Goal: Complete application form: Complete application form

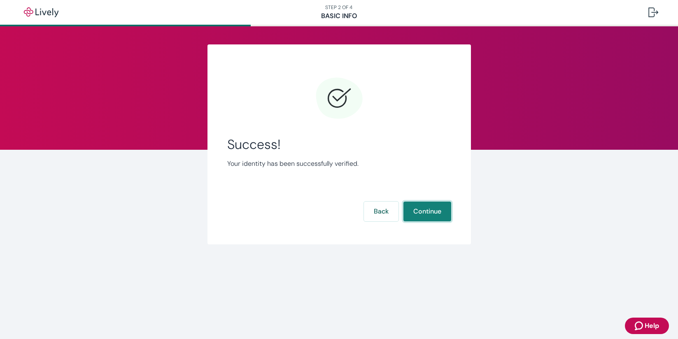
click at [438, 213] on button "Continue" at bounding box center [427, 212] width 48 height 20
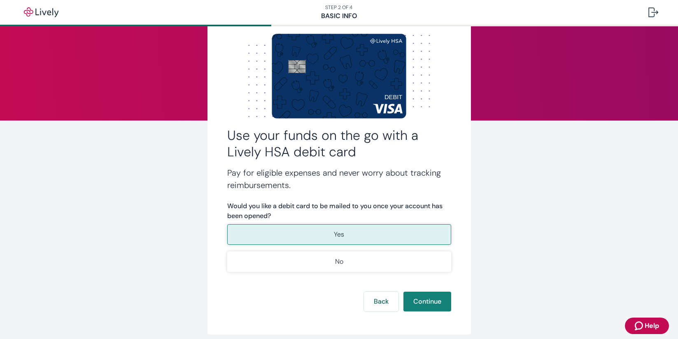
scroll to position [50, 0]
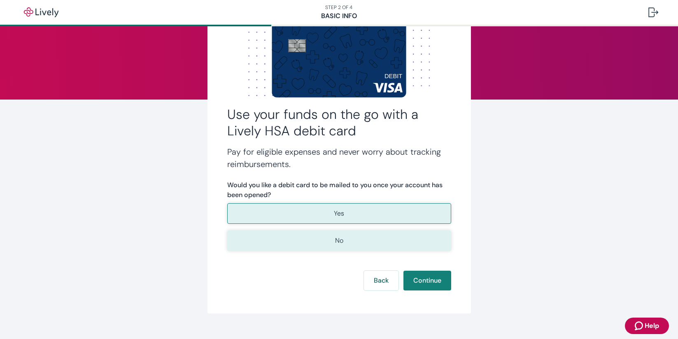
click at [389, 237] on button "No" at bounding box center [339, 240] width 224 height 21
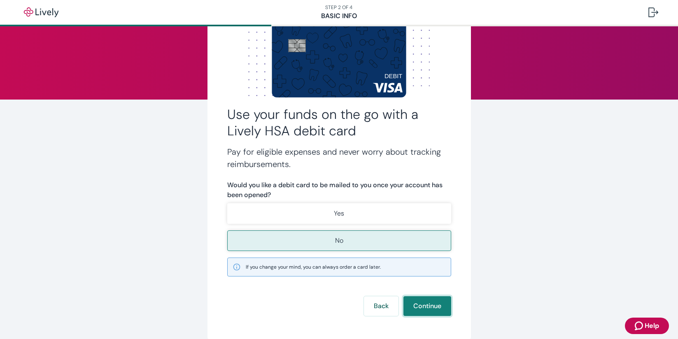
click at [429, 307] on button "Continue" at bounding box center [427, 306] width 48 height 20
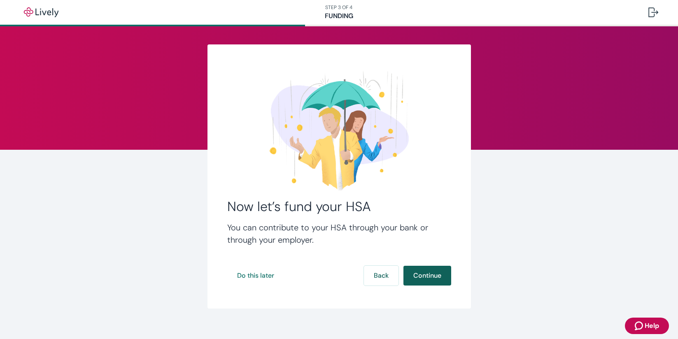
click at [429, 275] on button "Continue" at bounding box center [427, 276] width 48 height 20
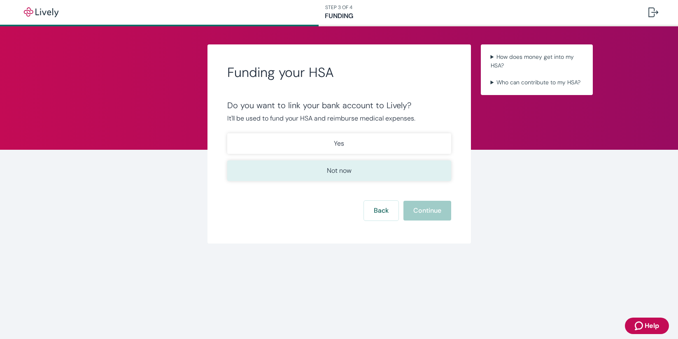
click at [348, 168] on p "Not now" at bounding box center [339, 171] width 25 height 10
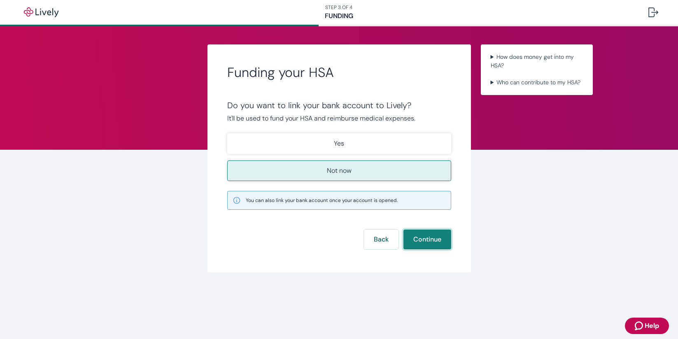
click at [436, 241] on button "Continue" at bounding box center [427, 240] width 48 height 20
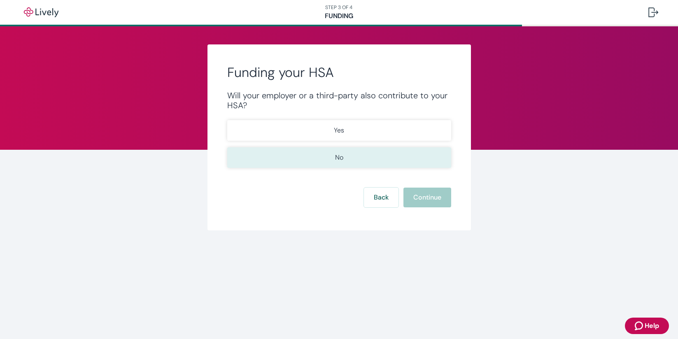
click at [358, 167] on button "No" at bounding box center [339, 157] width 224 height 21
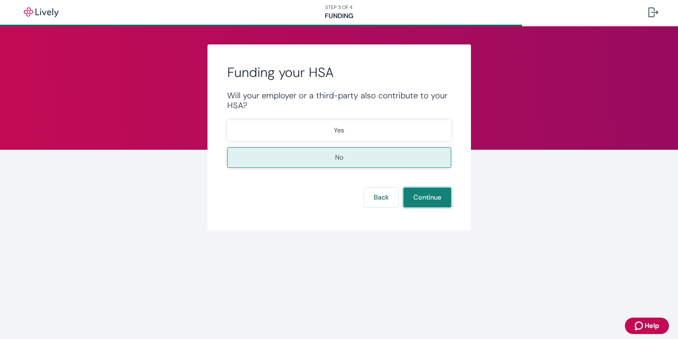
click at [441, 194] on button "Continue" at bounding box center [427, 198] width 48 height 20
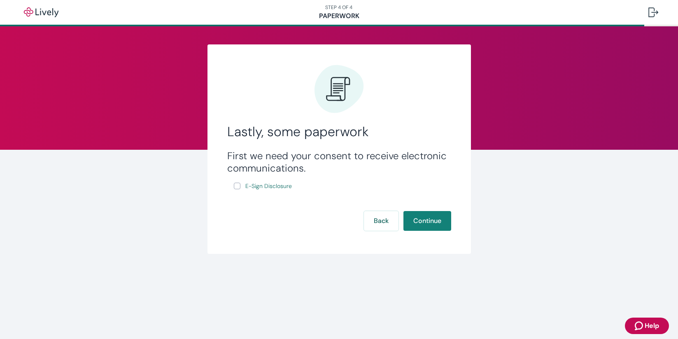
click at [239, 187] on input "E-Sign Disclosure" at bounding box center [237, 186] width 7 height 7
checkbox input "true"
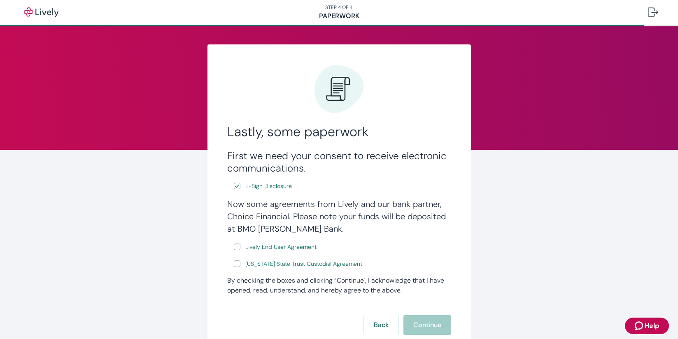
click at [234, 249] on input "Lively End User Agreement" at bounding box center [237, 247] width 7 height 7
checkbox input "true"
click at [235, 262] on input "[US_STATE] State Trust Custodial Agreement" at bounding box center [237, 263] width 7 height 7
checkbox input "true"
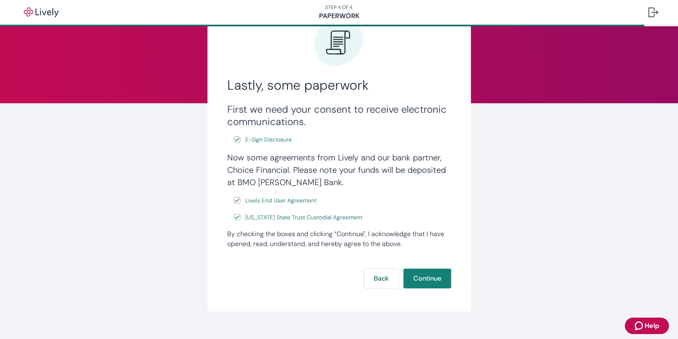
scroll to position [59, 0]
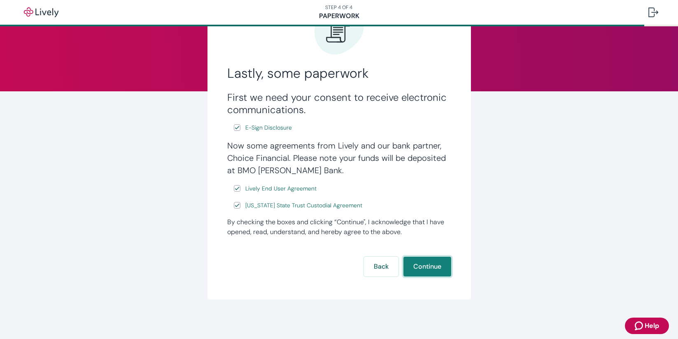
click at [434, 267] on button "Continue" at bounding box center [427, 267] width 48 height 20
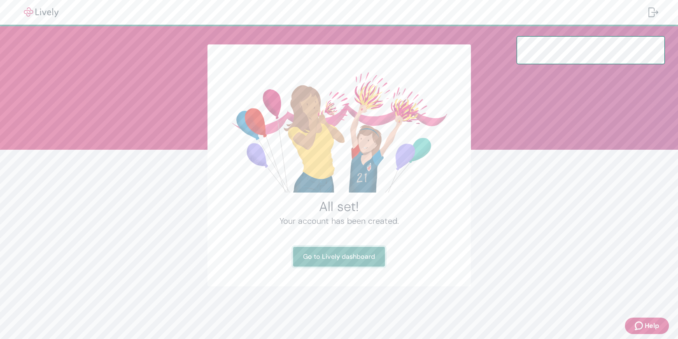
click at [352, 257] on link "Go to Lively dashboard" at bounding box center [339, 257] width 92 height 20
